Goal: Transaction & Acquisition: Subscribe to service/newsletter

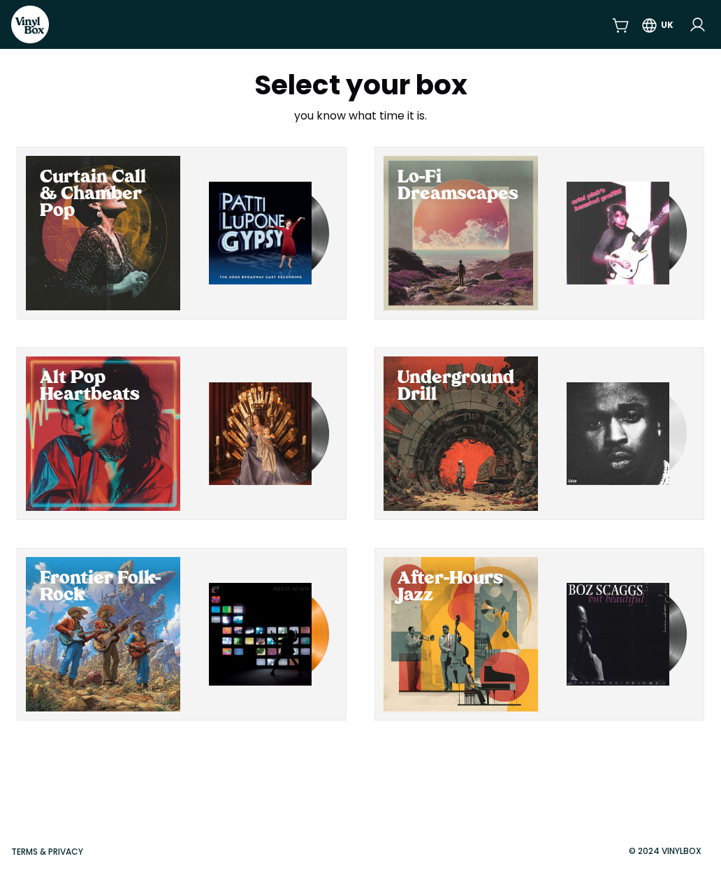
click at [103, 618] on div "Frontier Folk-Rock" at bounding box center [103, 587] width 154 height 61
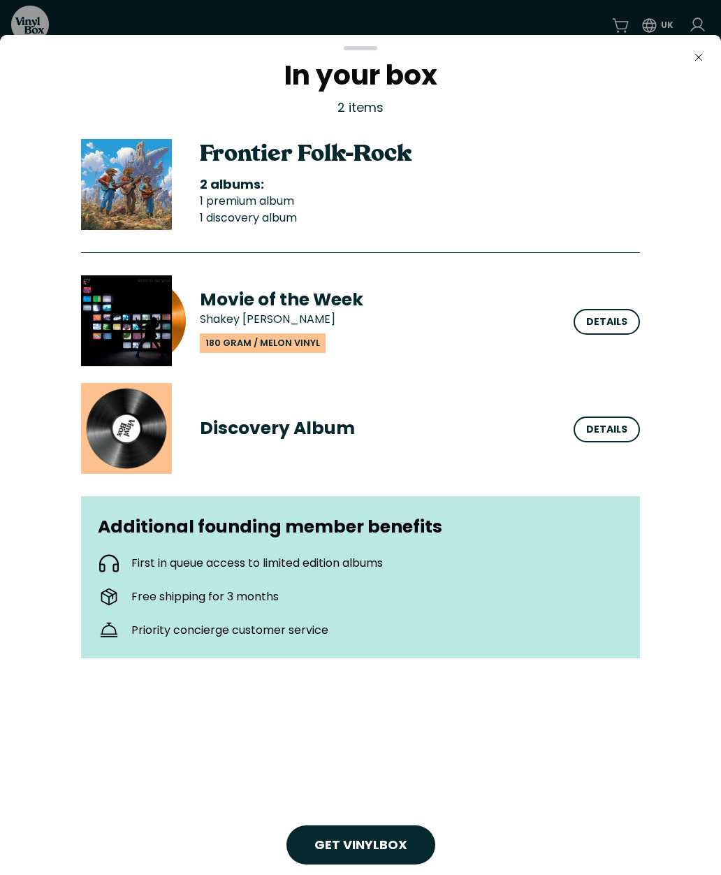
click at [615, 316] on div "Details" at bounding box center [606, 321] width 41 height 15
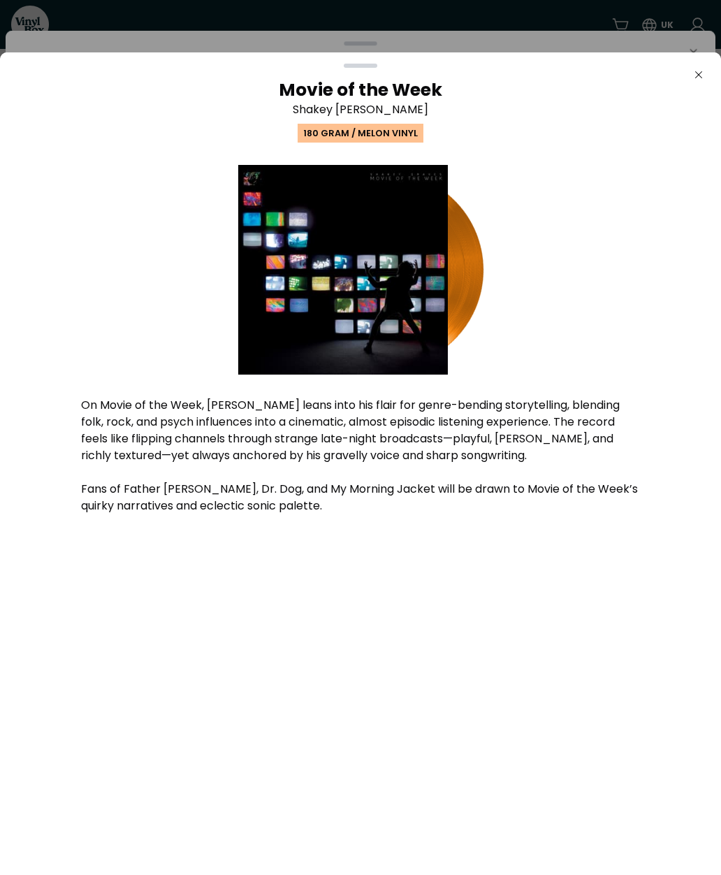
click at [712, 76] on button "Close" at bounding box center [699, 75] width 28 height 28
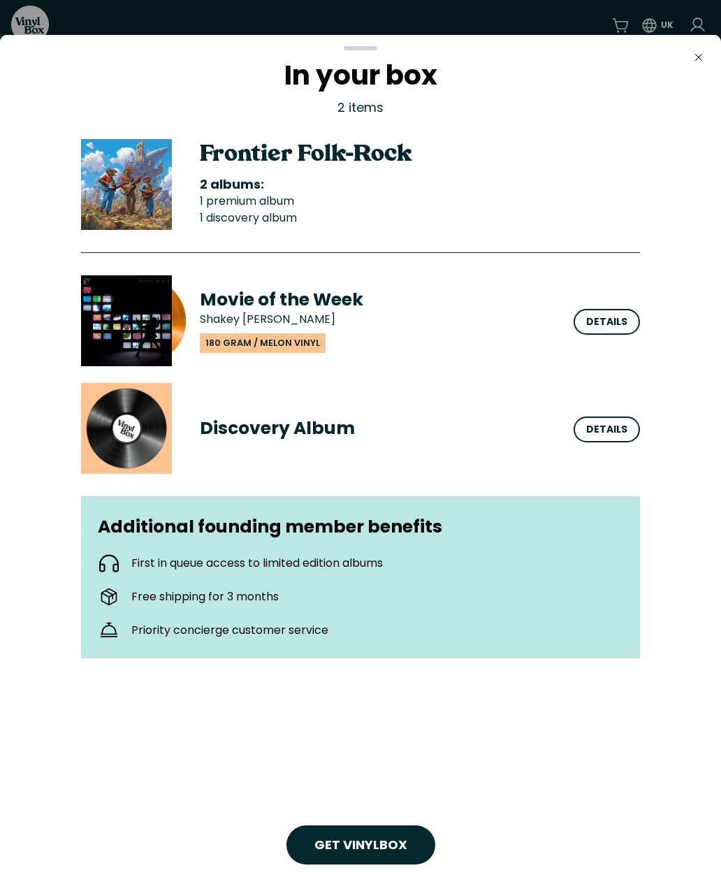
click at [319, 825] on div "Get VinylBox" at bounding box center [360, 844] width 149 height 39
click at [618, 423] on div "Details" at bounding box center [606, 429] width 41 height 15
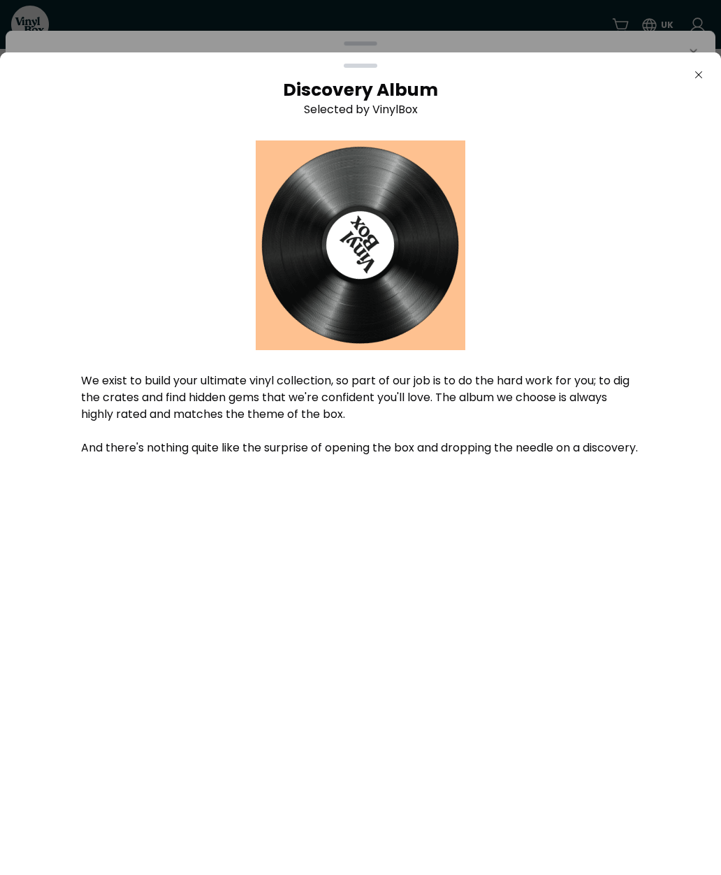
click at [691, 89] on div "Discovery Album Selected by VinylBox We exist to build your ultimate vinyl coll…" at bounding box center [360, 306] width 699 height 455
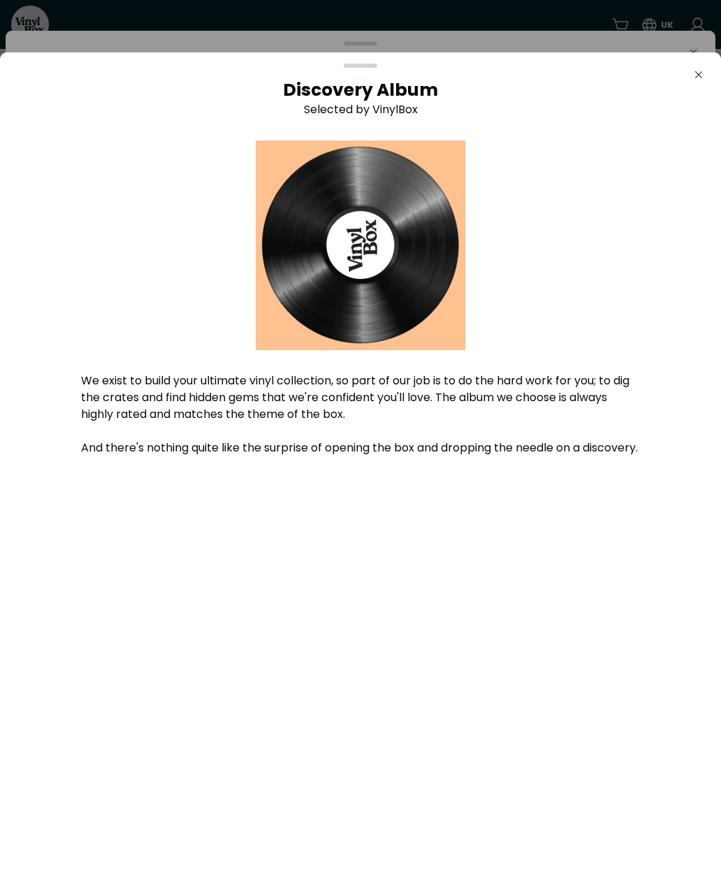
click at [686, 72] on button "Close" at bounding box center [699, 75] width 28 height 28
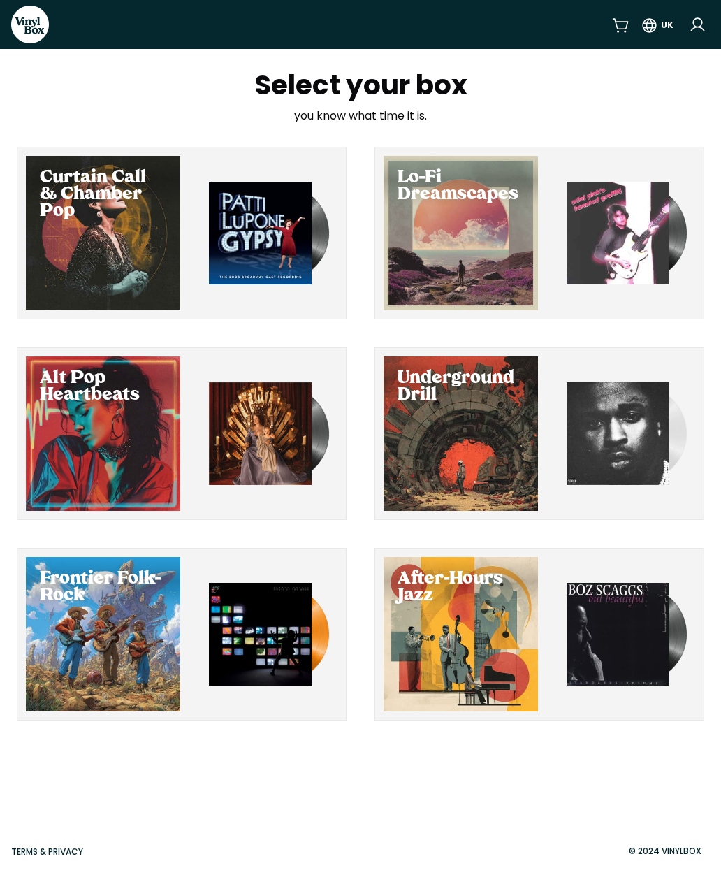
click at [617, 238] on img "button" at bounding box center [618, 233] width 103 height 103
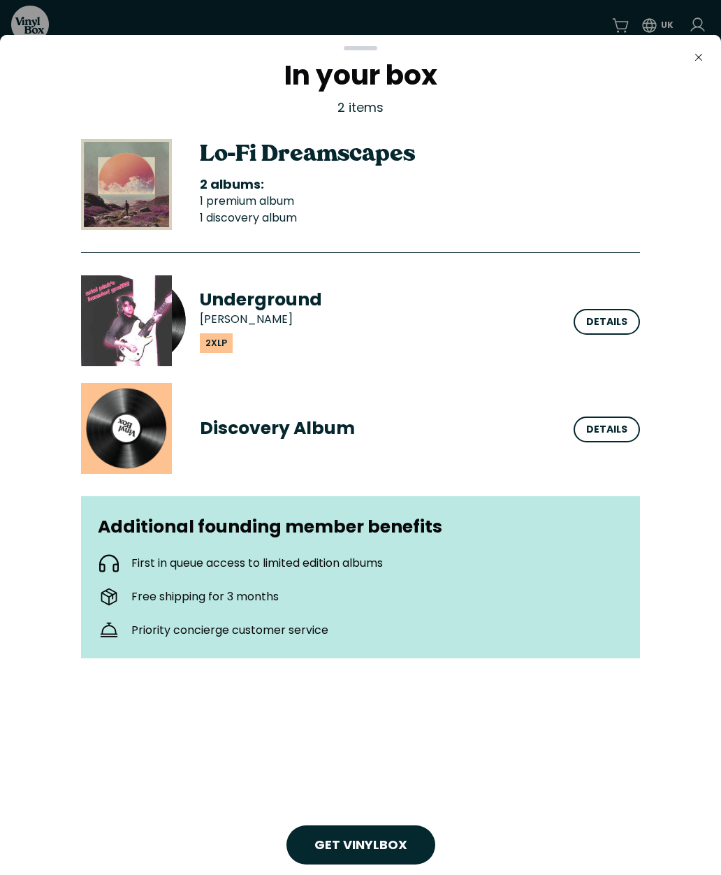
click at [702, 54] on icon "Close" at bounding box center [698, 57] width 11 height 11
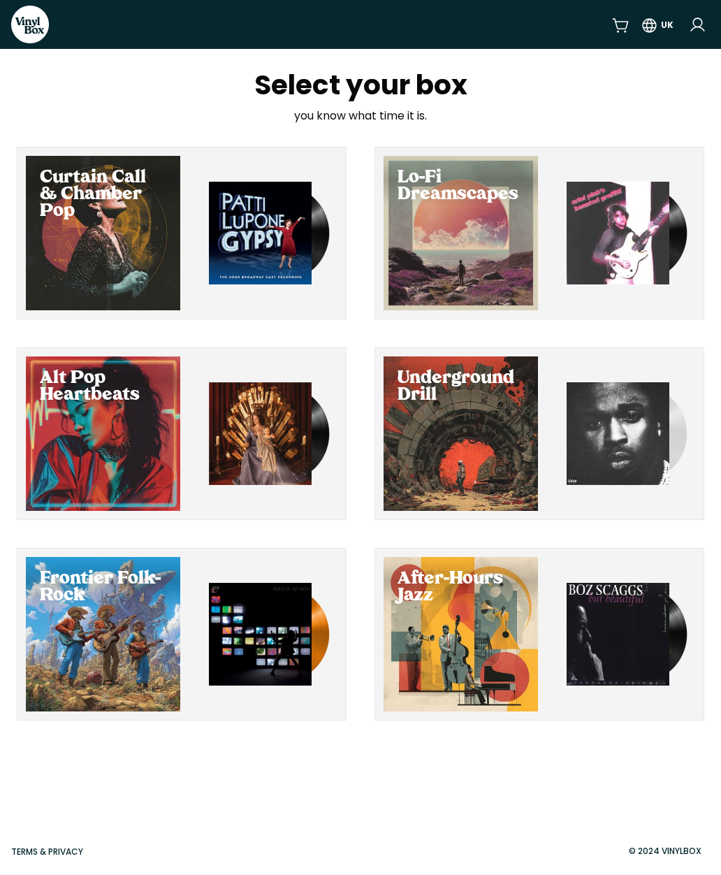
click at [92, 428] on div "Select Alt Pop Heartbeats" at bounding box center [103, 433] width 154 height 154
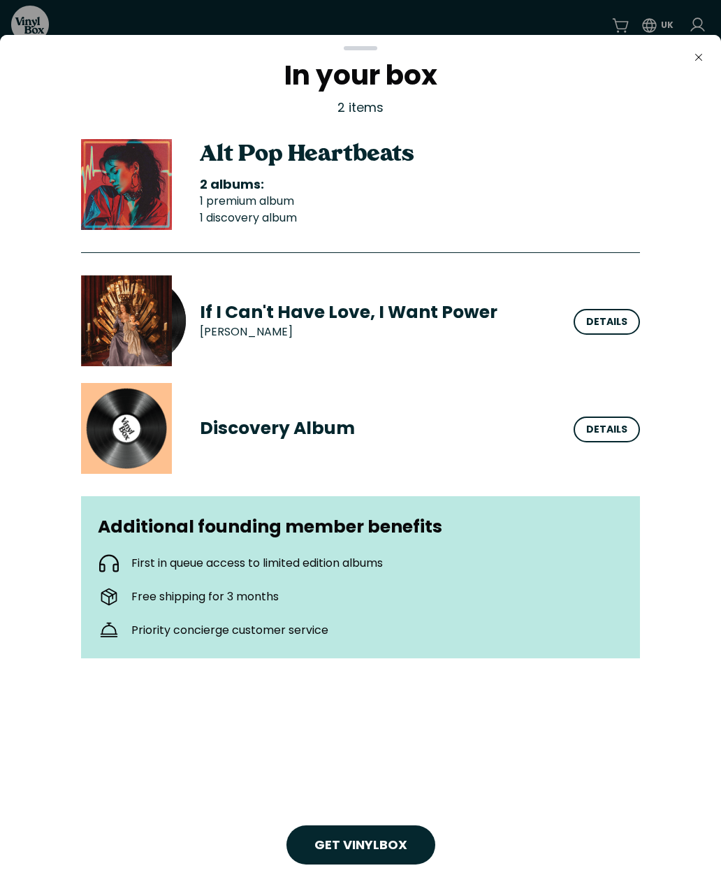
click at [335, 850] on link "Get VinylBox" at bounding box center [360, 844] width 93 height 17
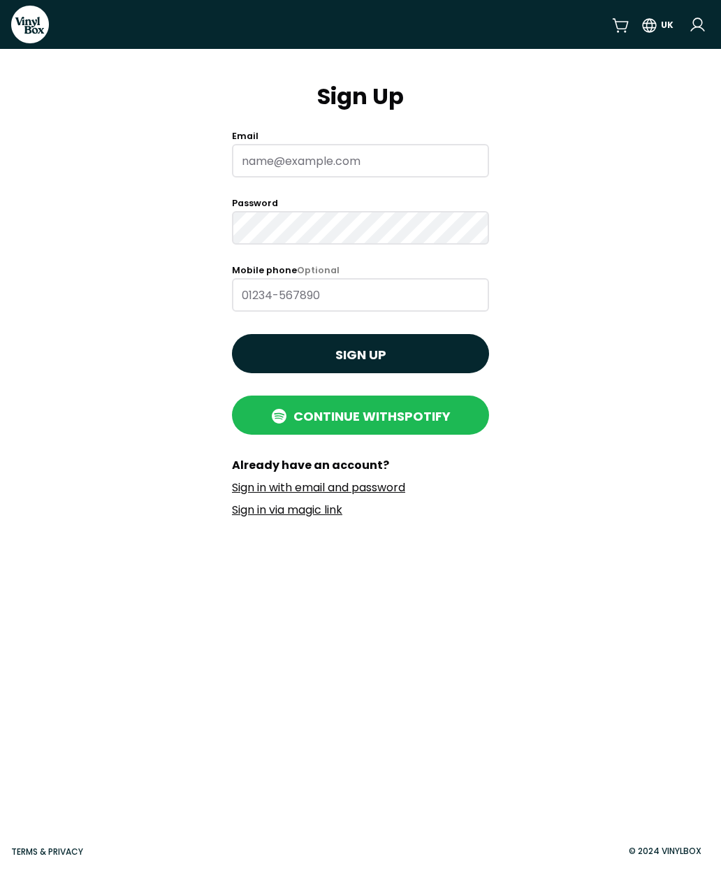
click at [258, 491] on link "Sign in with email and password" at bounding box center [318, 487] width 173 height 16
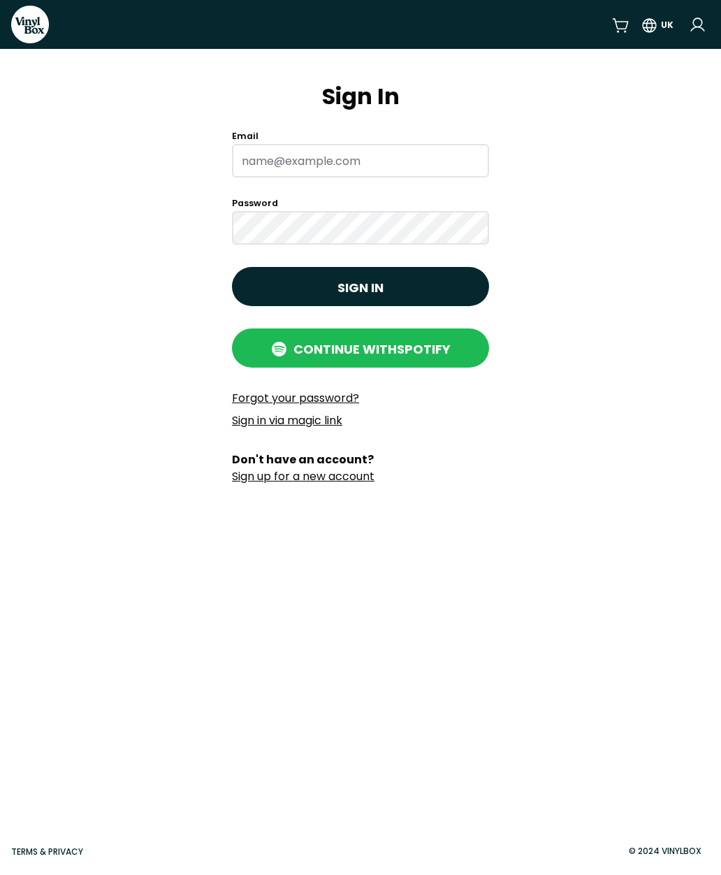
click at [256, 156] on input "Email" at bounding box center [360, 161] width 257 height 34
type input "mjohnston106@gmail.com"
click at [284, 286] on button "Sign in" at bounding box center [360, 286] width 257 height 39
click at [295, 289] on button "Sign in" at bounding box center [360, 286] width 257 height 39
click at [271, 348] on icon "submit" at bounding box center [278, 348] width 17 height 17
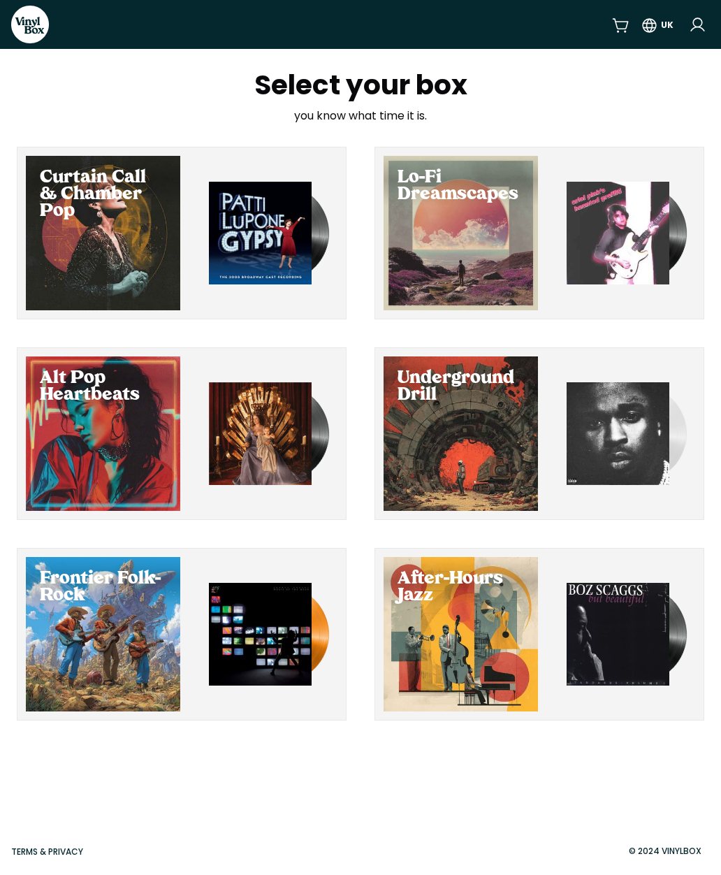
click at [123, 411] on div "Alt Pop Heartbeats" at bounding box center [103, 386] width 154 height 61
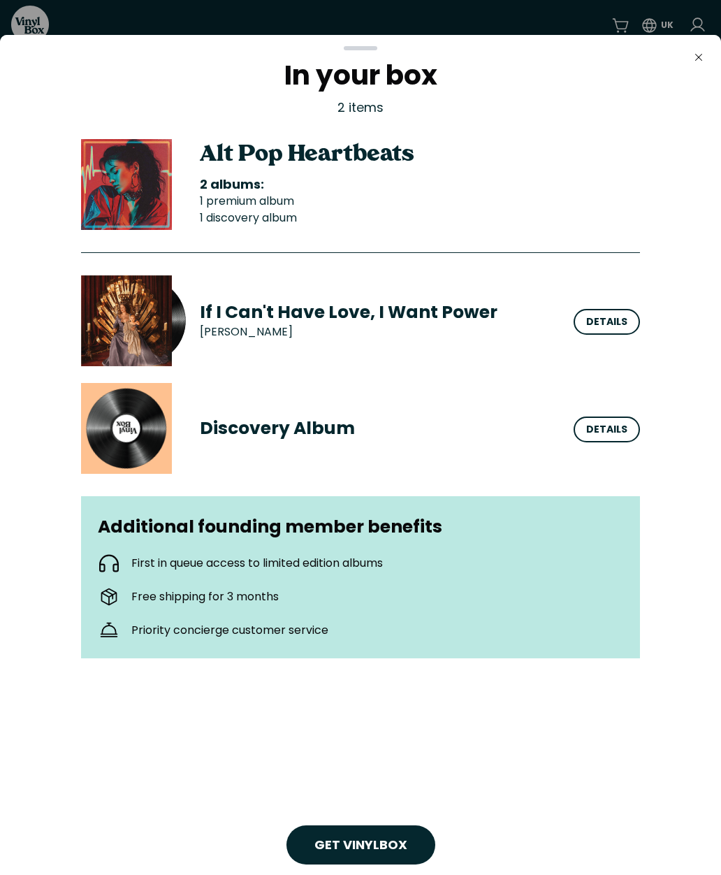
click at [357, 841] on link "Get VinylBox" at bounding box center [360, 844] width 93 height 17
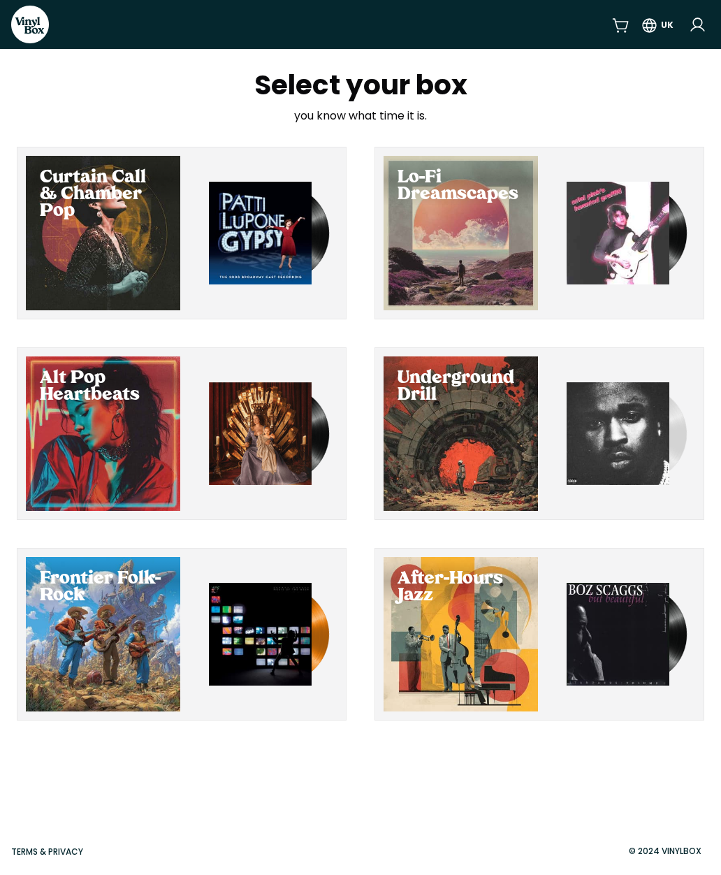
click at [136, 418] on div "Select Alt Pop Heartbeats" at bounding box center [103, 433] width 154 height 154
